Goal: Transaction & Acquisition: Purchase product/service

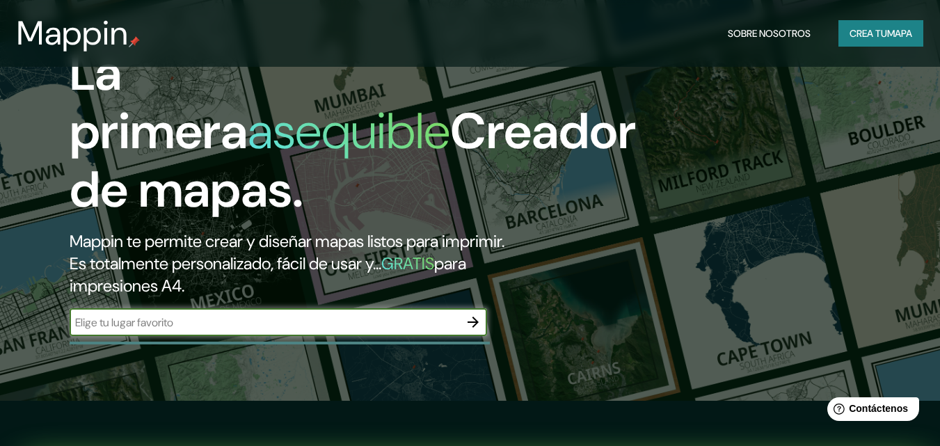
scroll to position [70, 0]
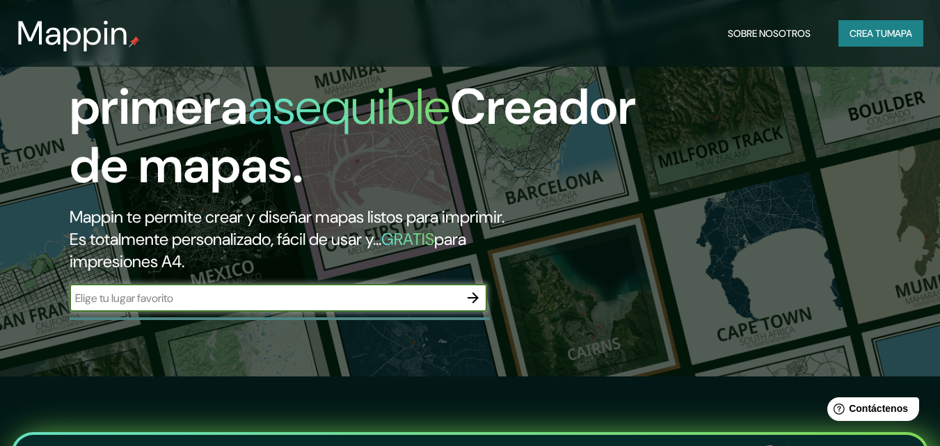
click at [370, 296] on input "text" at bounding box center [265, 298] width 390 height 16
type input "miaria"
click at [470, 294] on icon "button" at bounding box center [473, 297] width 17 height 17
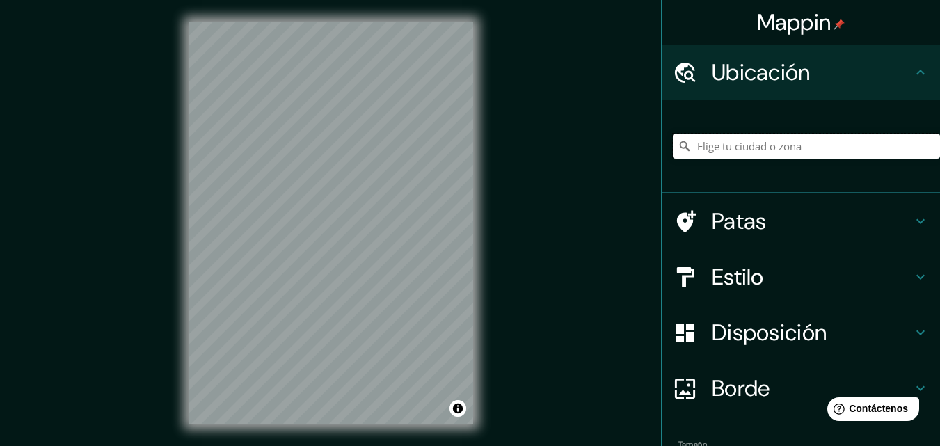
click at [711, 145] on input "Elige tu ciudad o zona" at bounding box center [806, 146] width 267 height 25
click at [723, 138] on input "[PERSON_NAME], [GEOGRAPHIC_DATA], [GEOGRAPHIC_DATA]" at bounding box center [806, 146] width 267 height 25
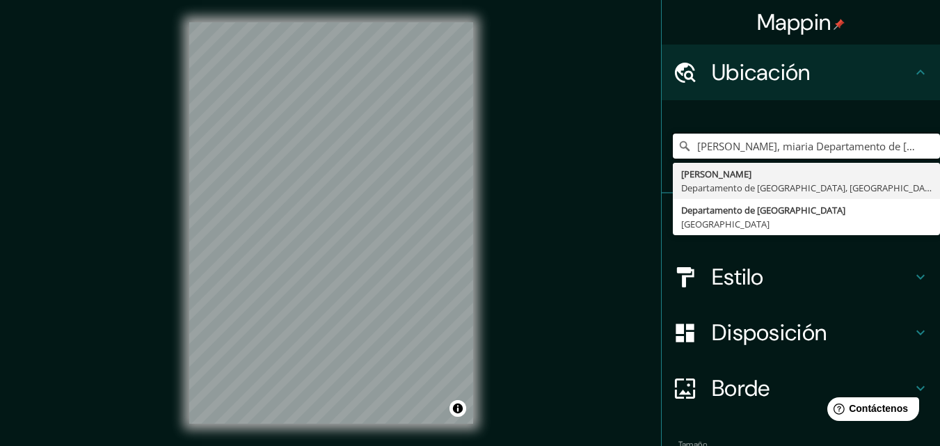
type input "[PERSON_NAME], miaria Departamento de [GEOGRAPHIC_DATA], [GEOGRAPHIC_DATA]"
drag, startPoint x: 717, startPoint y: 145, endPoint x: 724, endPoint y: 141, distance: 8.1
click at [706, 141] on input "[PERSON_NAME], miaria Departamento de [GEOGRAPHIC_DATA], [GEOGRAPHIC_DATA]" at bounding box center [806, 146] width 267 height 25
click at [923, 144] on icon "Claro" at bounding box center [928, 146] width 11 height 11
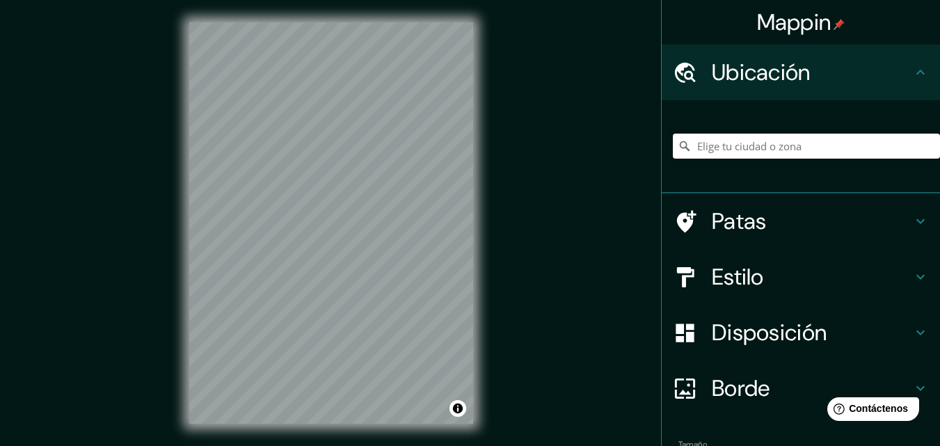
paste input "Miaria, CS, [GEOGRAPHIC_DATA]"
type input "[PERSON_NAME], [GEOGRAPHIC_DATA], [GEOGRAPHIC_DATA]"
click at [925, 144] on icon "Claro" at bounding box center [929, 146] width 8 height 8
paste input "Miaria, CS, [GEOGRAPHIC_DATA]"
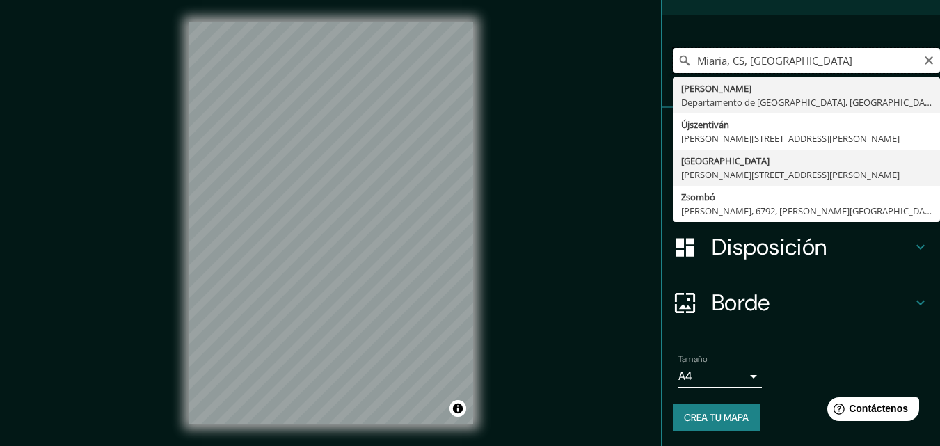
scroll to position [87, 0]
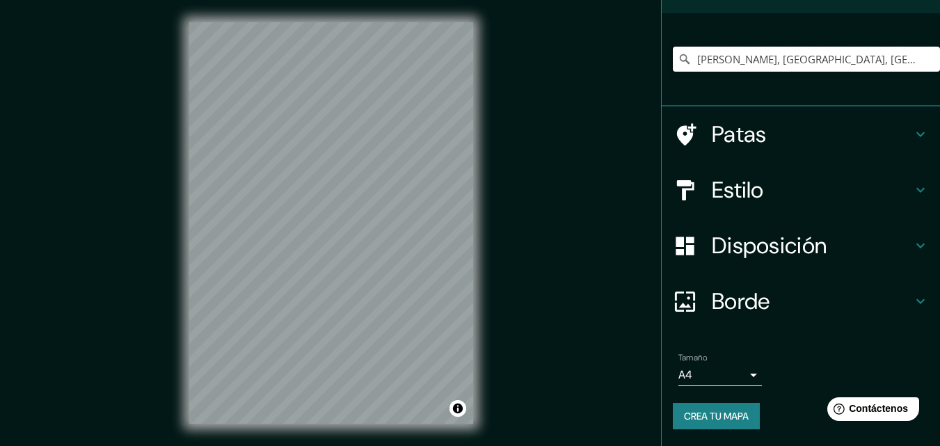
type input "[PERSON_NAME], [GEOGRAPHIC_DATA], [GEOGRAPHIC_DATA]"
click at [728, 138] on font "Patas" at bounding box center [739, 134] width 55 height 29
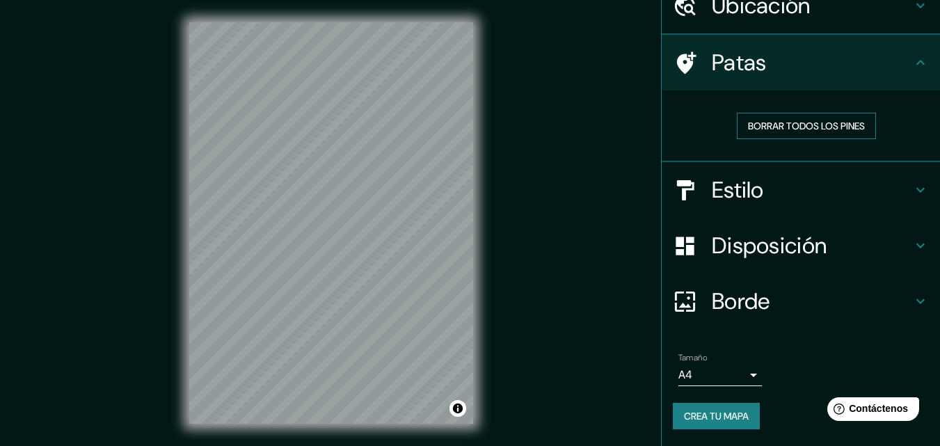
scroll to position [67, 0]
click at [739, 196] on font "Estilo" at bounding box center [738, 190] width 52 height 29
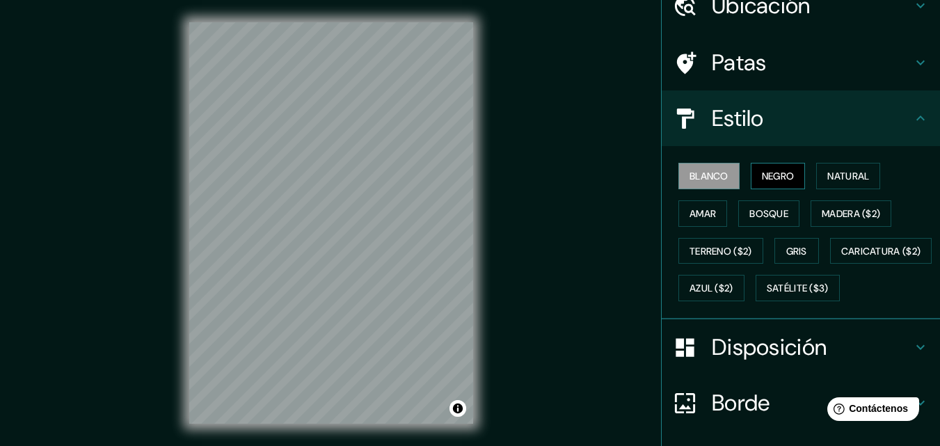
click at [775, 180] on font "Negro" at bounding box center [778, 176] width 33 height 13
click at [707, 214] on button "Amar" at bounding box center [703, 213] width 49 height 26
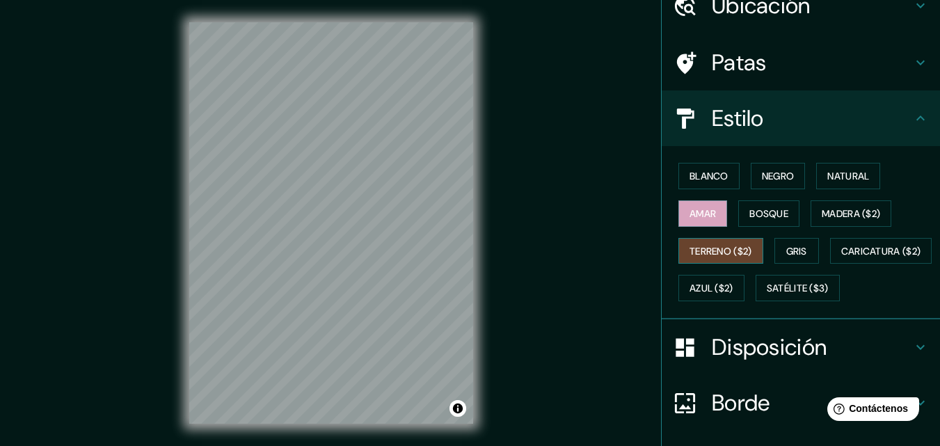
click at [713, 253] on font "Terreno ($2)" at bounding box center [721, 251] width 63 height 13
click at [767, 295] on font "Satélite ($3)" at bounding box center [798, 289] width 62 height 13
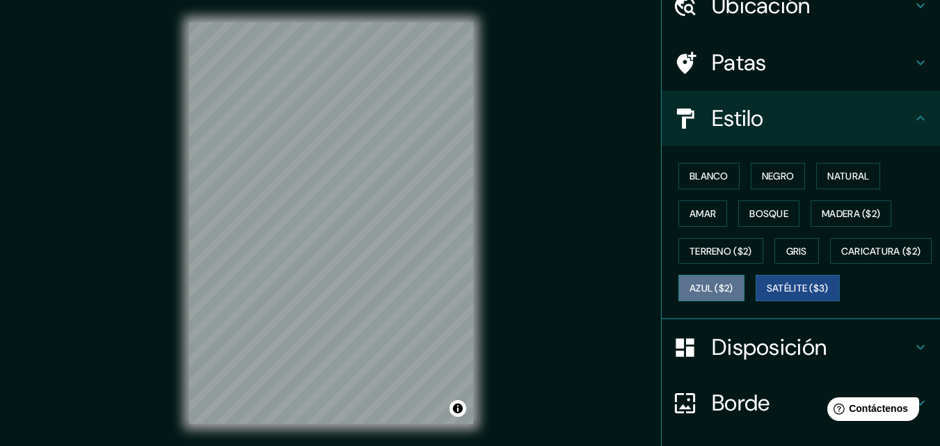
click at [745, 281] on button "Azul ($2)" at bounding box center [712, 288] width 66 height 26
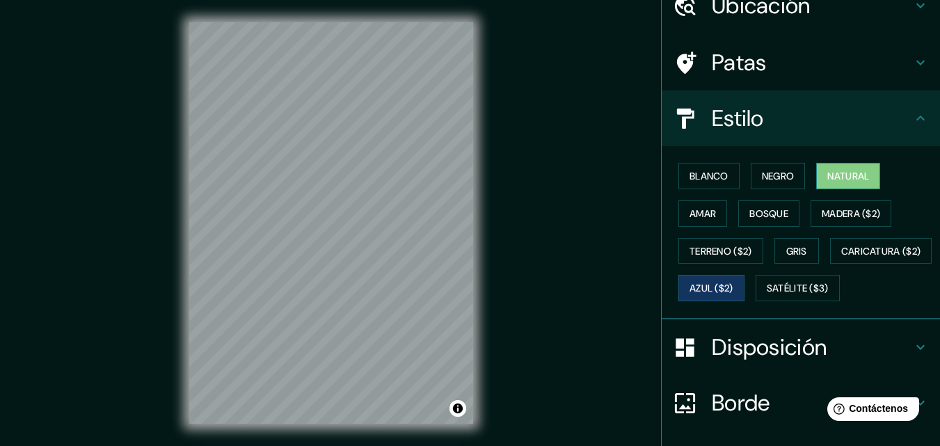
click at [845, 178] on font "Natural" at bounding box center [848, 176] width 42 height 13
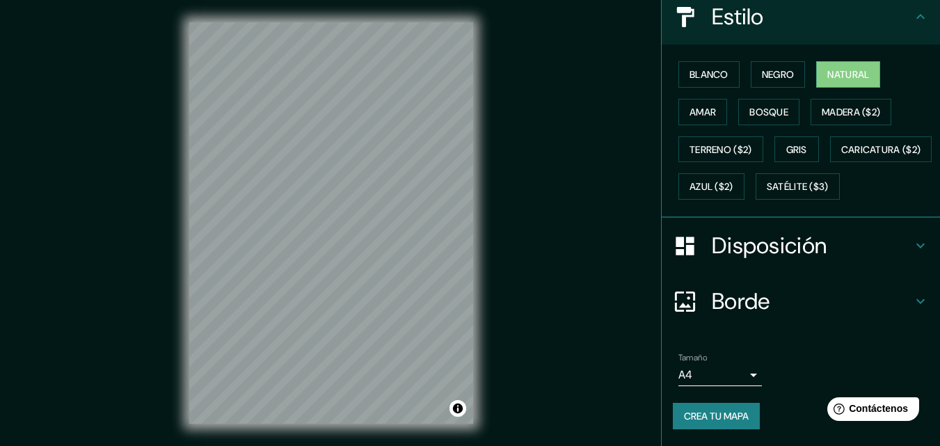
scroll to position [205, 0]
click at [737, 382] on body "Mappin Ubicación [PERSON_NAME], [GEOGRAPHIC_DATA], [GEOGRAPHIC_DATA] [PERSON_NA…" at bounding box center [470, 223] width 940 height 446
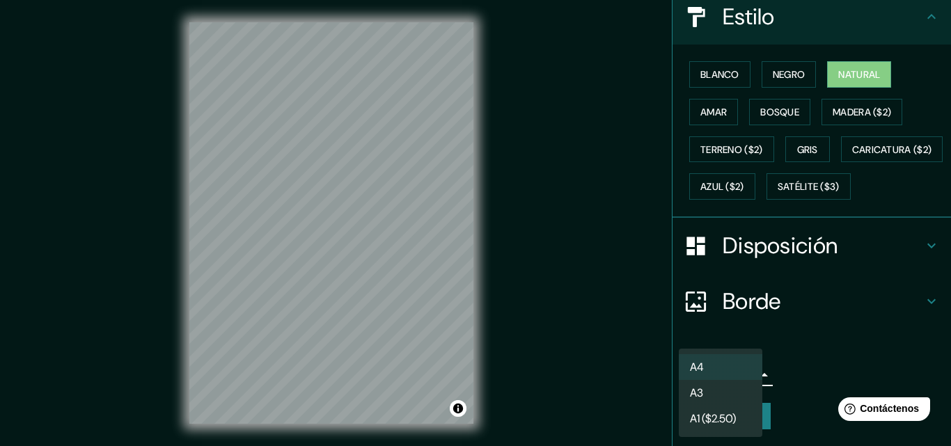
click at [721, 389] on li "A3" at bounding box center [721, 393] width 84 height 26
type input "a4"
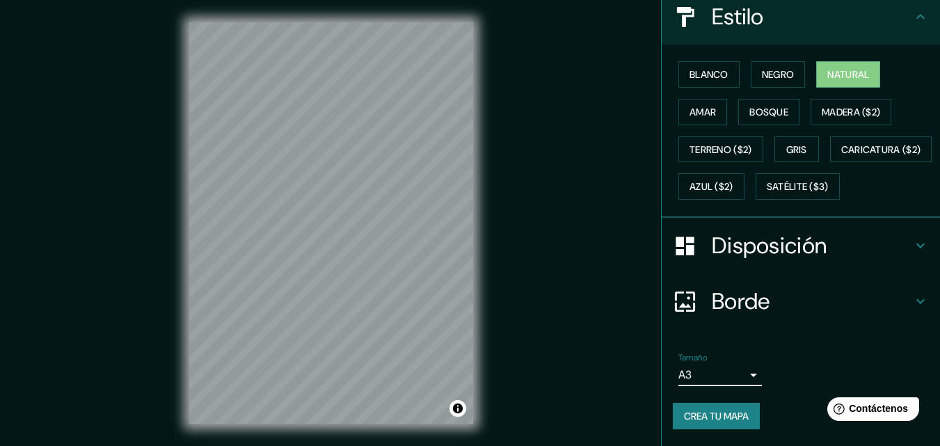
click at [756, 241] on font "Disposición" at bounding box center [769, 245] width 115 height 29
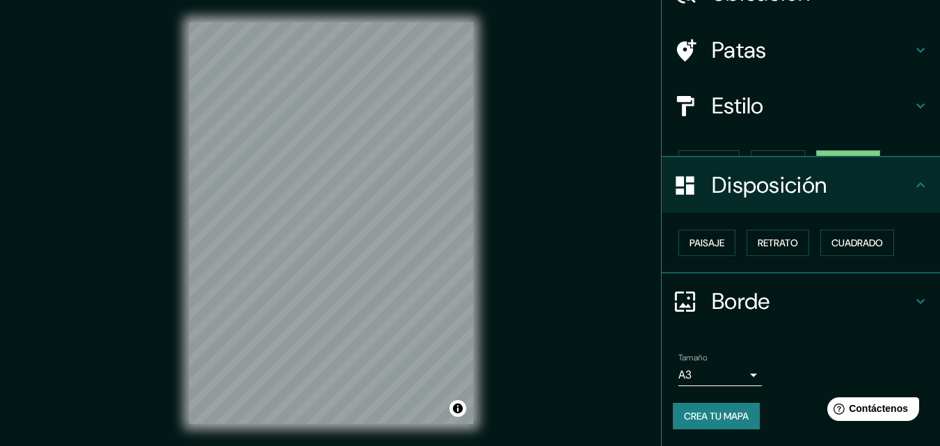
scroll to position [56, 0]
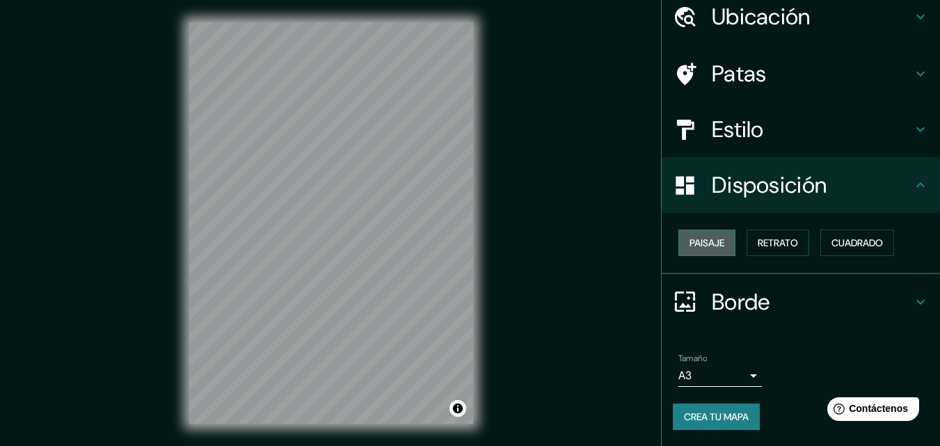
click at [711, 237] on font "Paisaje" at bounding box center [707, 243] width 35 height 13
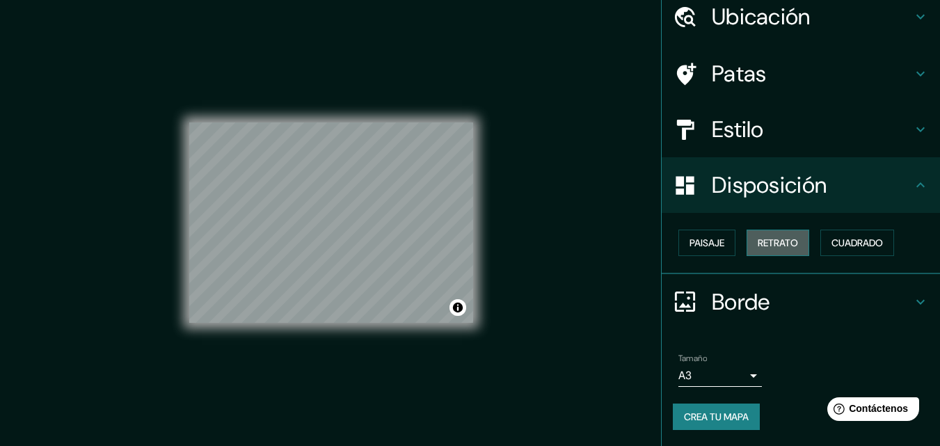
click at [758, 238] on font "Retrato" at bounding box center [778, 243] width 40 height 13
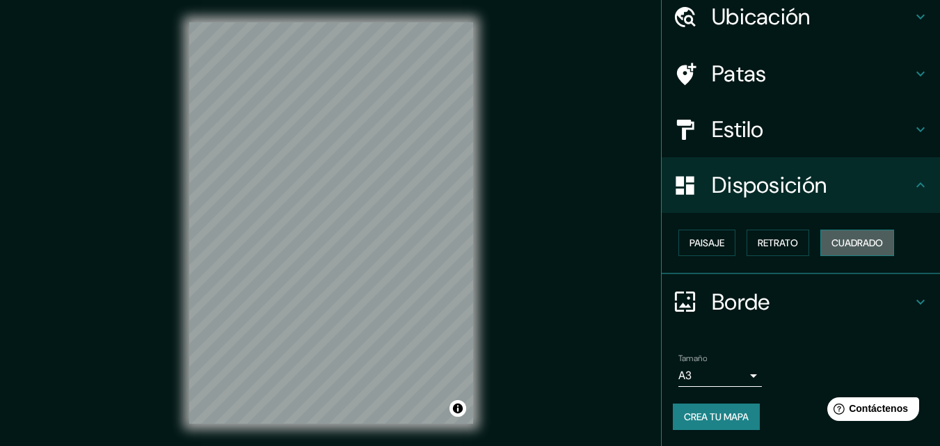
click at [856, 248] on font "Cuadrado" at bounding box center [857, 243] width 51 height 13
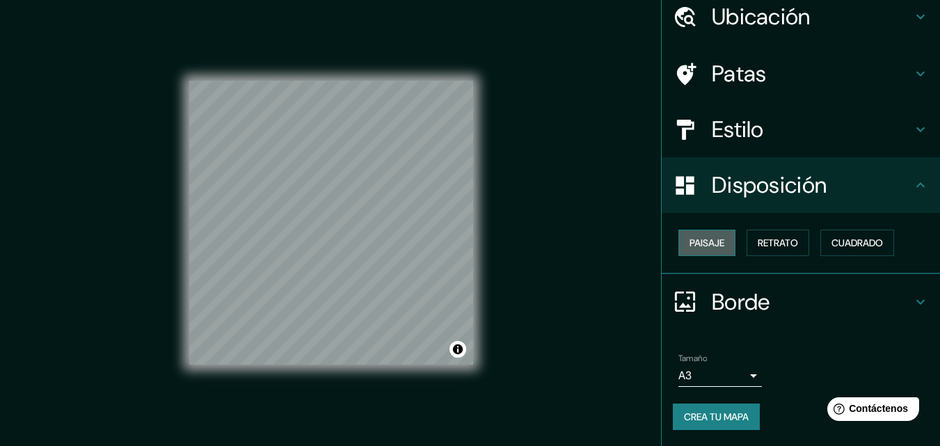
click at [707, 237] on font "Paisaje" at bounding box center [707, 243] width 35 height 13
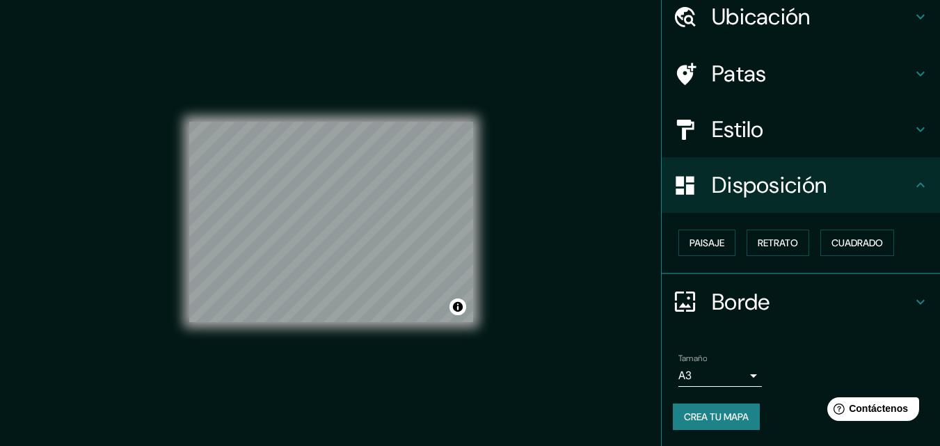
scroll to position [0, 0]
click at [758, 20] on font "Ubicación" at bounding box center [761, 16] width 99 height 29
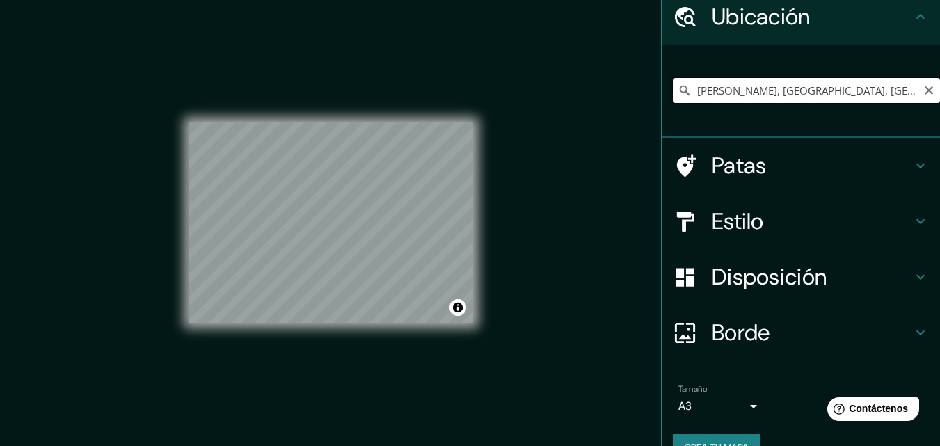
click at [738, 92] on input "[PERSON_NAME], [GEOGRAPHIC_DATA], [GEOGRAPHIC_DATA]" at bounding box center [806, 90] width 267 height 25
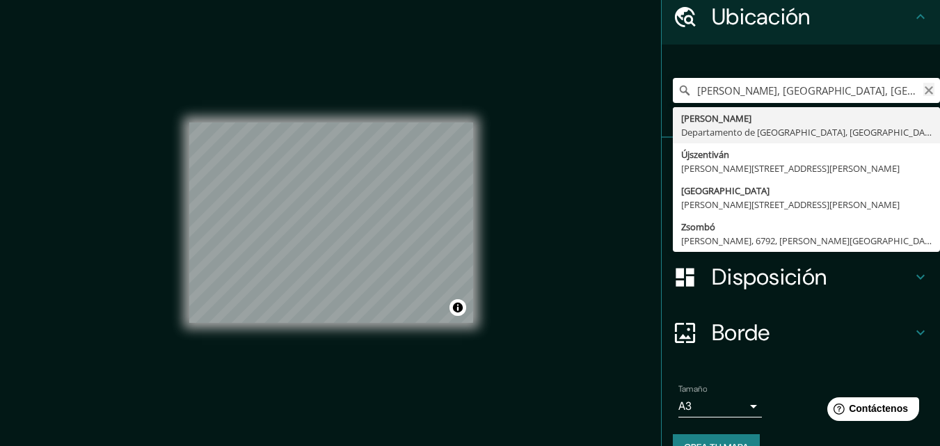
click at [923, 94] on icon "Claro" at bounding box center [928, 90] width 11 height 11
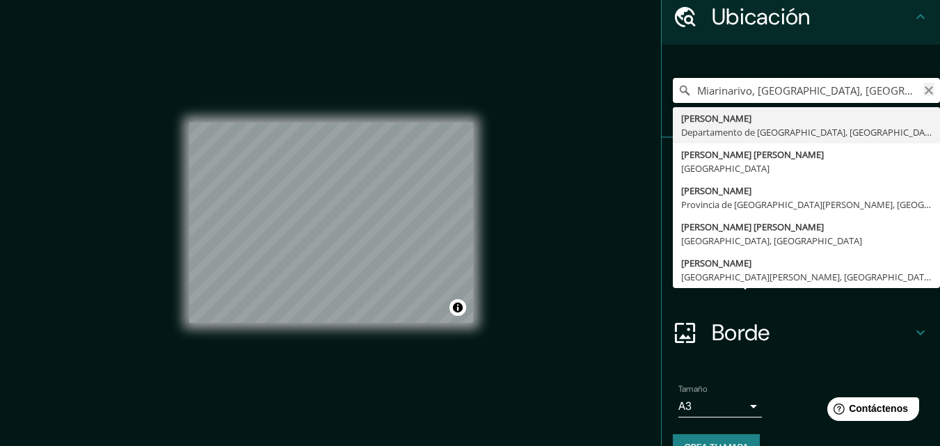
type input "Miarinarivo, [GEOGRAPHIC_DATA], [GEOGRAPHIC_DATA]"
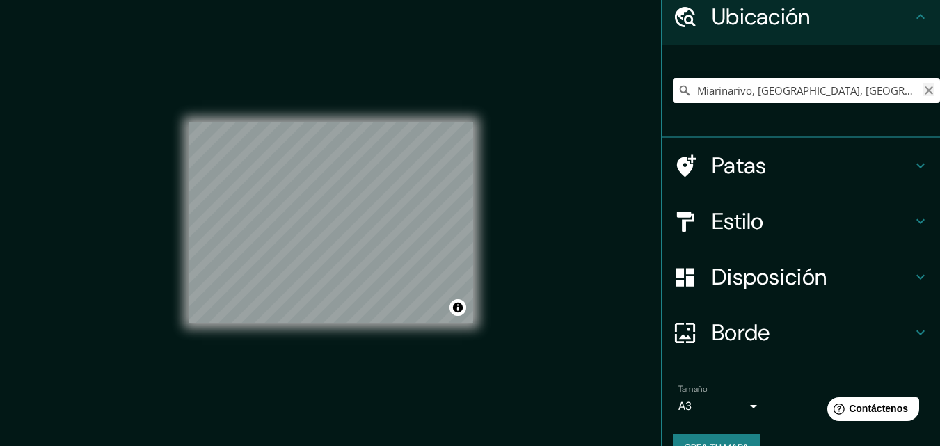
click at [923, 88] on icon "Claro" at bounding box center [928, 90] width 11 height 11
type input "m"
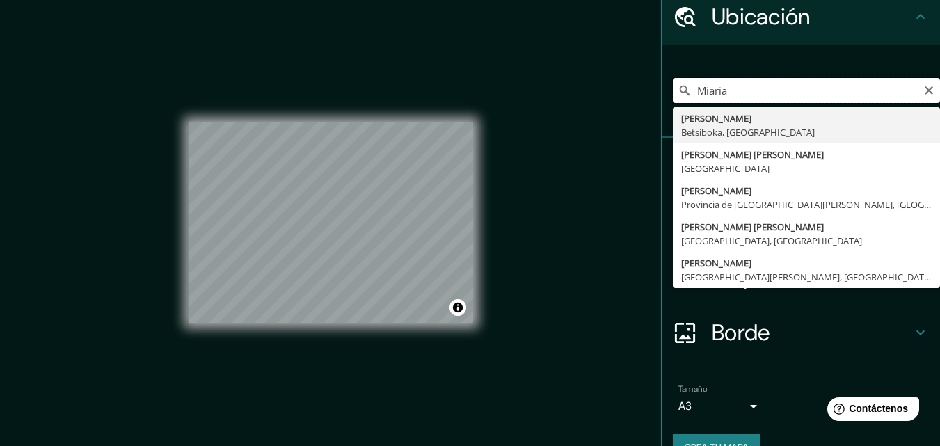
type input "[PERSON_NAME], Betsiboka, [GEOGRAPHIC_DATA]"
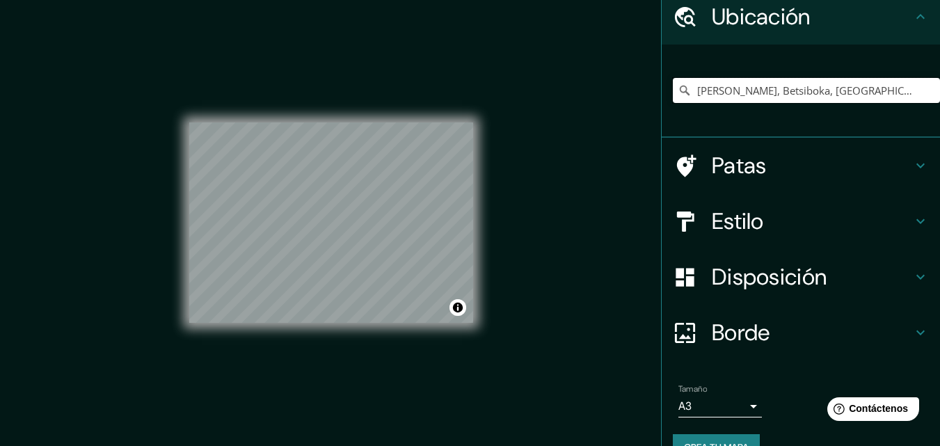
drag, startPoint x: 907, startPoint y: 86, endPoint x: 396, endPoint y: 87, distance: 510.8
click at [396, 87] on div "Mappin Ubicación [PERSON_NAME], [GEOGRAPHIC_DATA], [GEOGRAPHIC_DATA] [PERSON_NA…" at bounding box center [470, 234] width 940 height 468
type input "[PERSON_NAME], [GEOGRAPHIC_DATA], [GEOGRAPHIC_DATA]"
